Goal: Complete application form

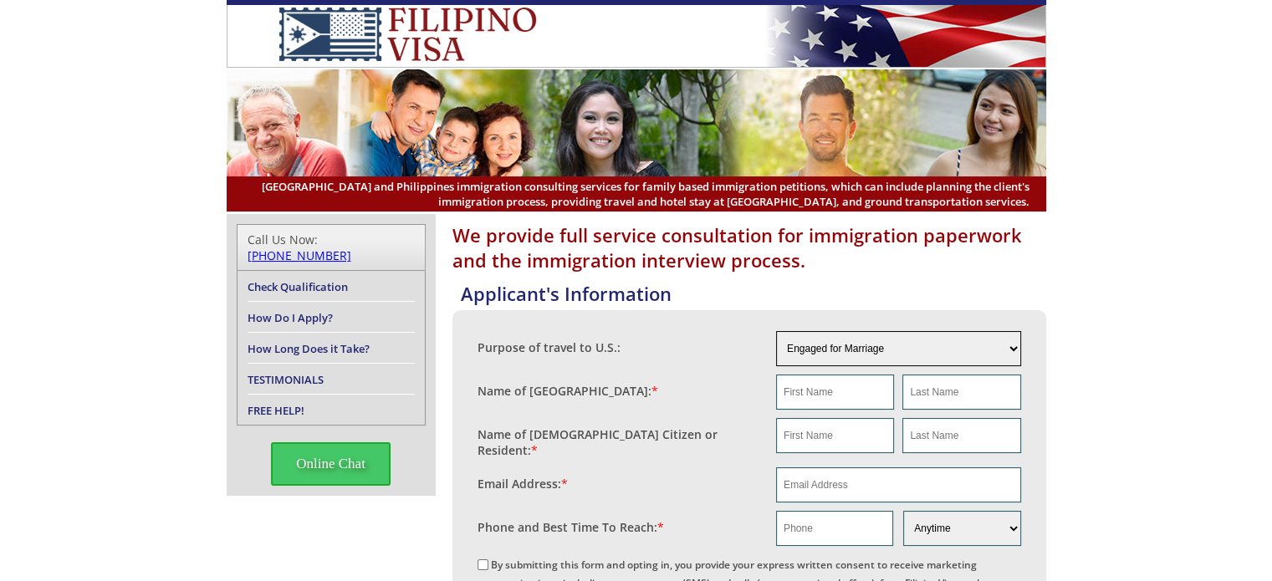
click at [1017, 348] on select "Engaged for Marriage Already Married to [DEMOGRAPHIC_DATA] Citizen / Resident F…" at bounding box center [898, 348] width 245 height 35
click at [844, 400] on input "text" at bounding box center [835, 392] width 118 height 35
click at [892, 339] on select "Engaged for Marriage Already Married to [DEMOGRAPHIC_DATA] Citizen / Resident F…" at bounding box center [898, 348] width 245 height 35
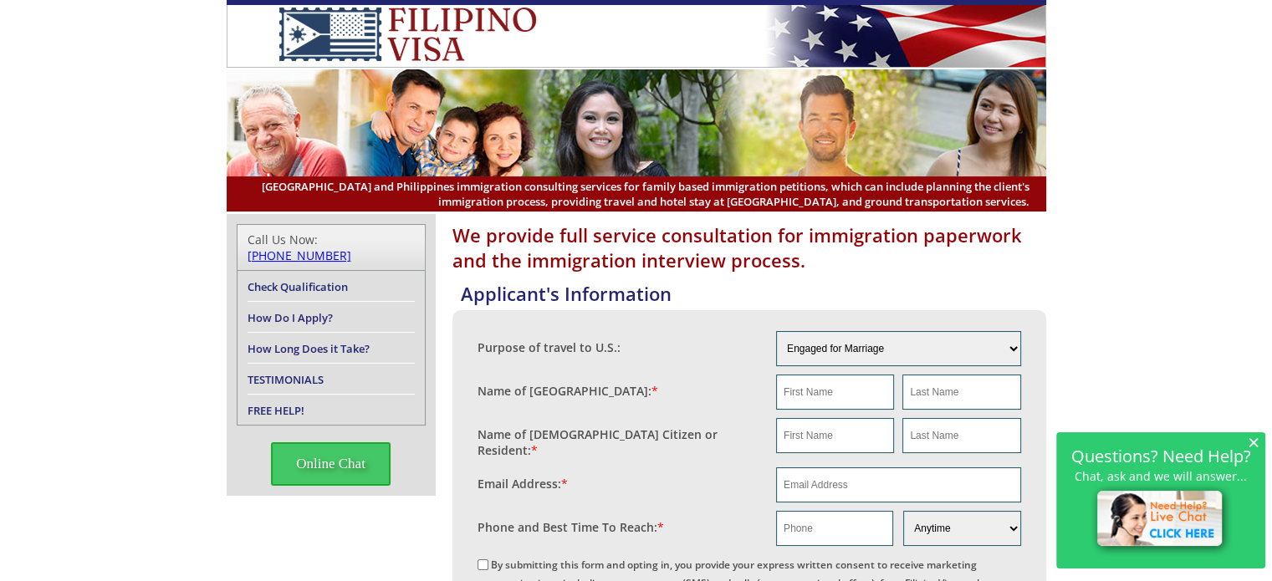
click at [1253, 440] on span "×" at bounding box center [1253, 442] width 12 height 14
